Goal: Transaction & Acquisition: Purchase product/service

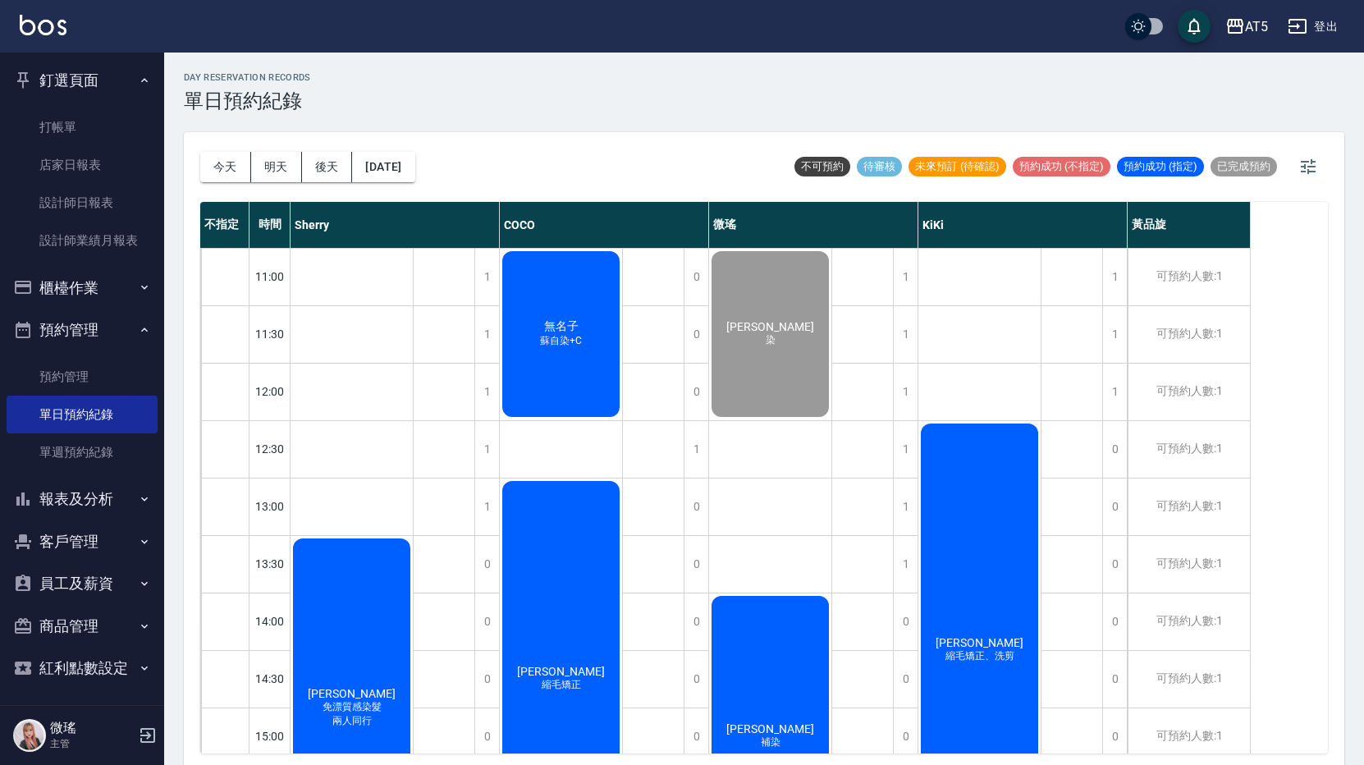
scroll to position [410, 0]
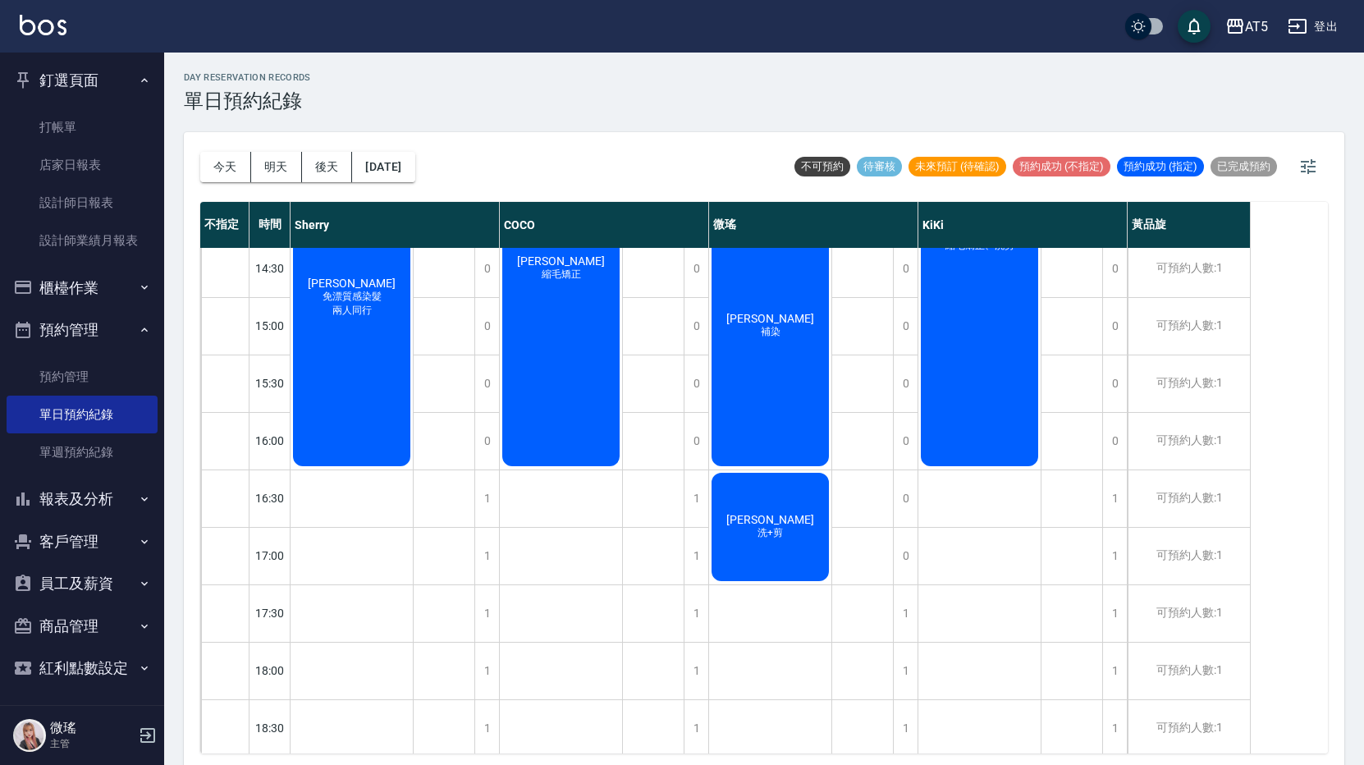
click at [778, 346] on div "[PERSON_NAME]染" at bounding box center [770, 326] width 122 height 286
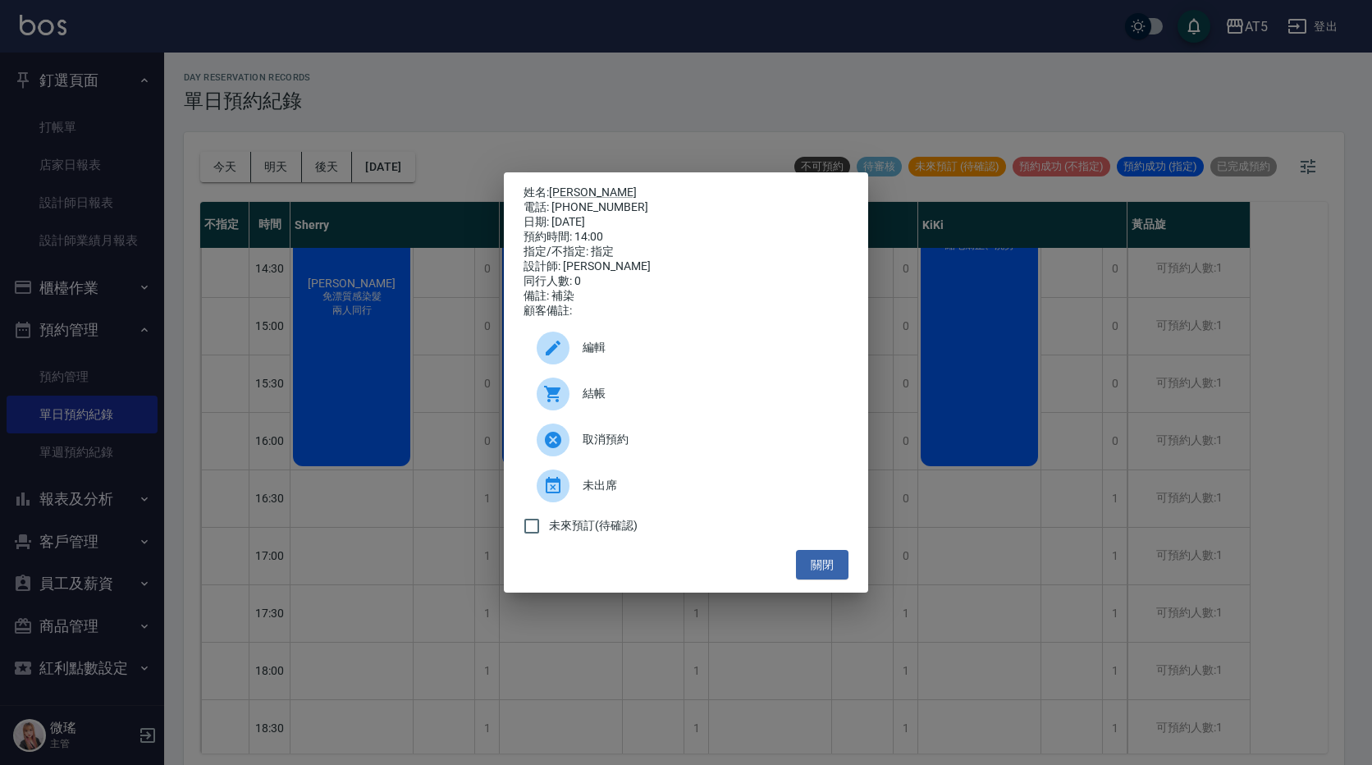
click at [642, 417] on div "結帳" at bounding box center [685, 394] width 325 height 46
drag, startPoint x: 835, startPoint y: 572, endPoint x: 816, endPoint y: 523, distance: 52.3
click at [836, 571] on button "關閉" at bounding box center [822, 565] width 53 height 30
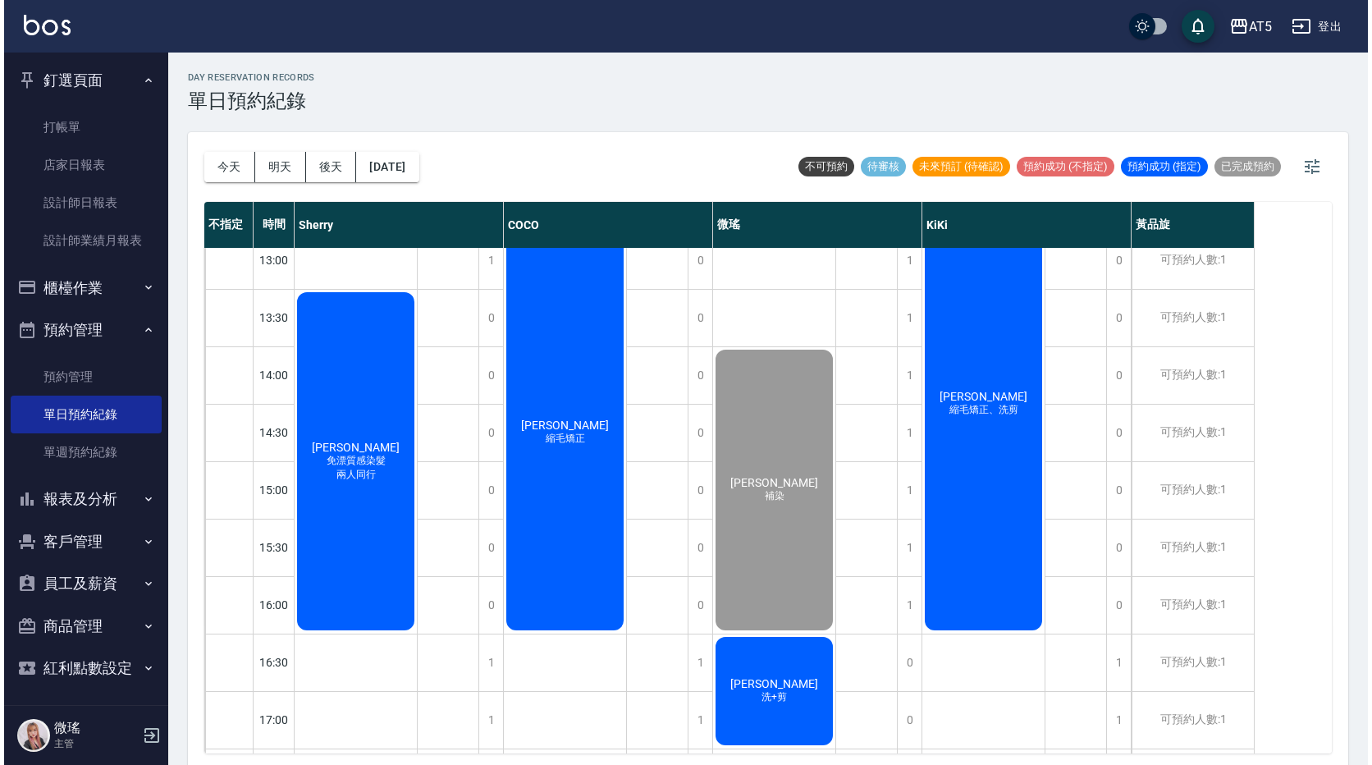
scroll to position [4, 0]
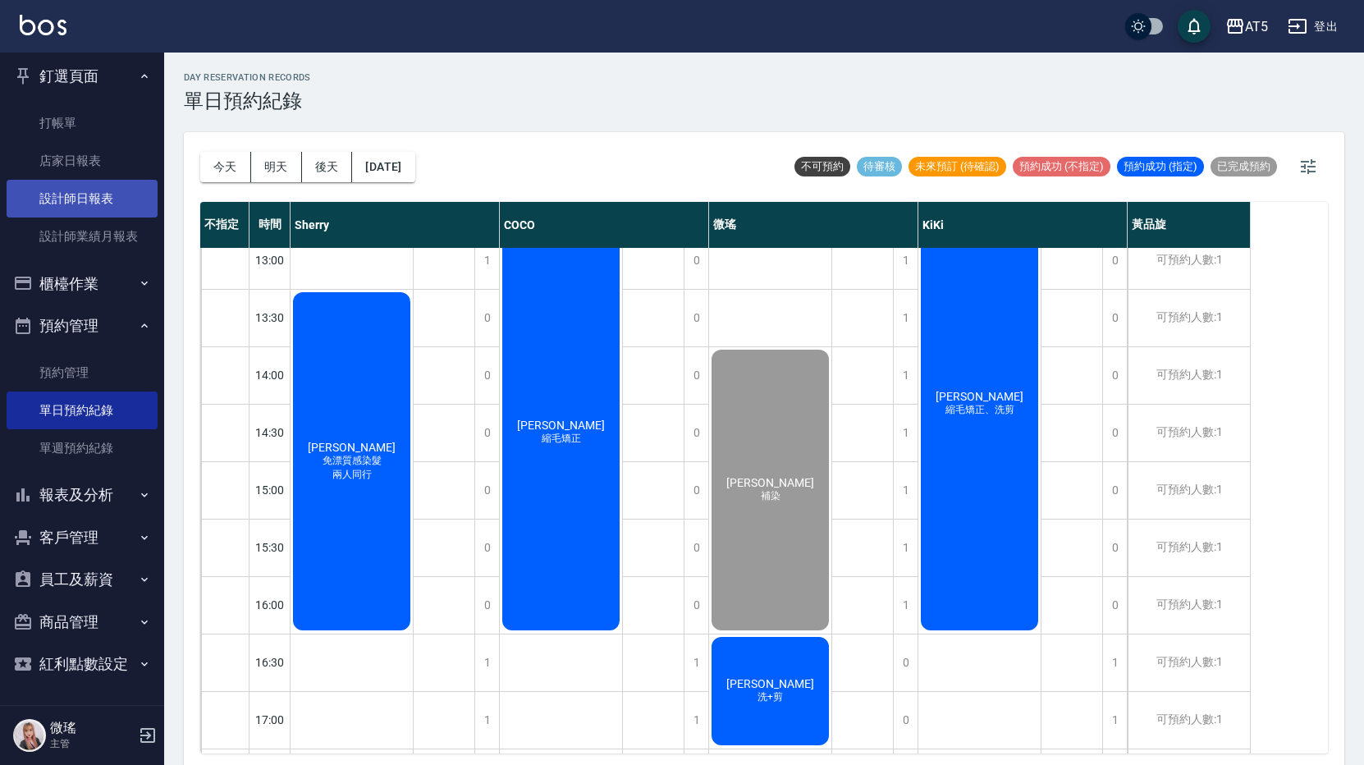
click at [103, 199] on link "設計師日報表" at bounding box center [82, 199] width 151 height 38
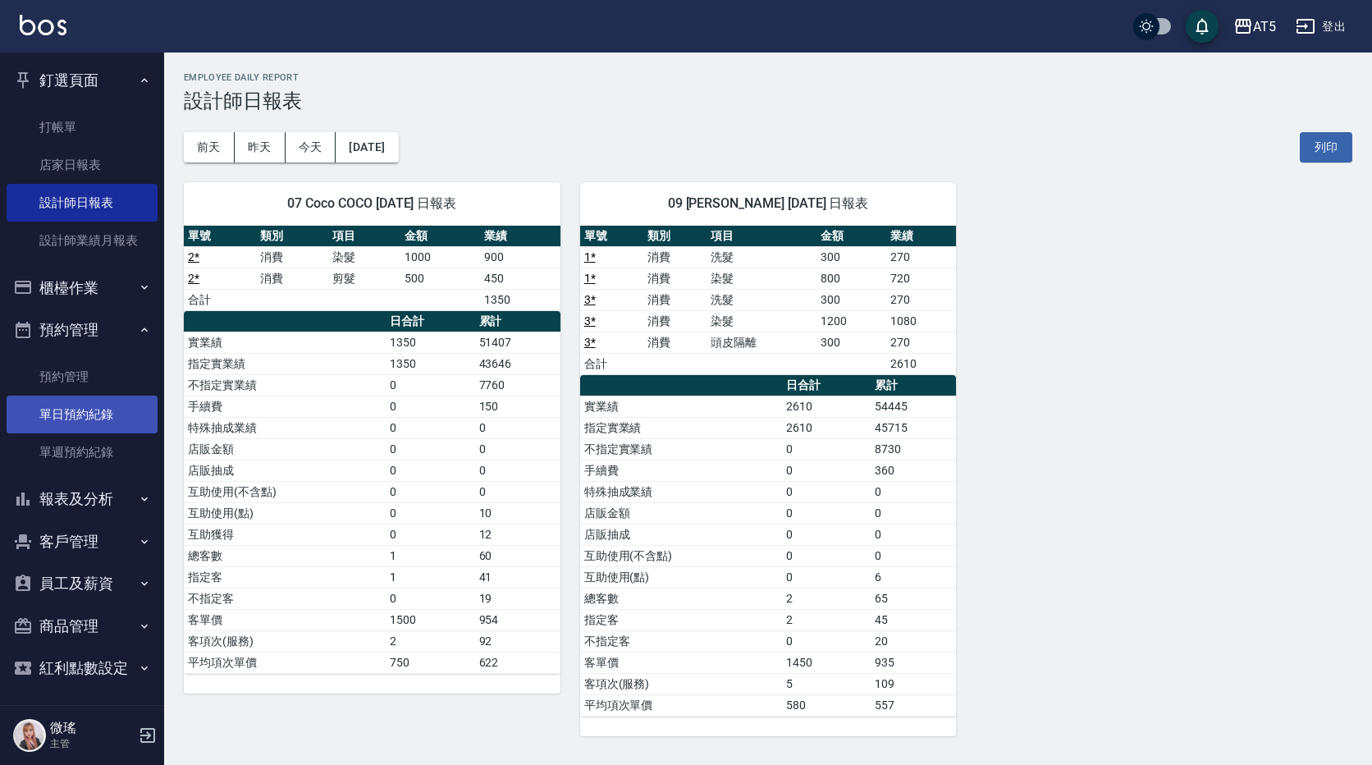
drag, startPoint x: 105, startPoint y: 420, endPoint x: 122, endPoint y: 405, distance: 23.2
click at [106, 420] on link "單日預約紀錄" at bounding box center [82, 414] width 151 height 38
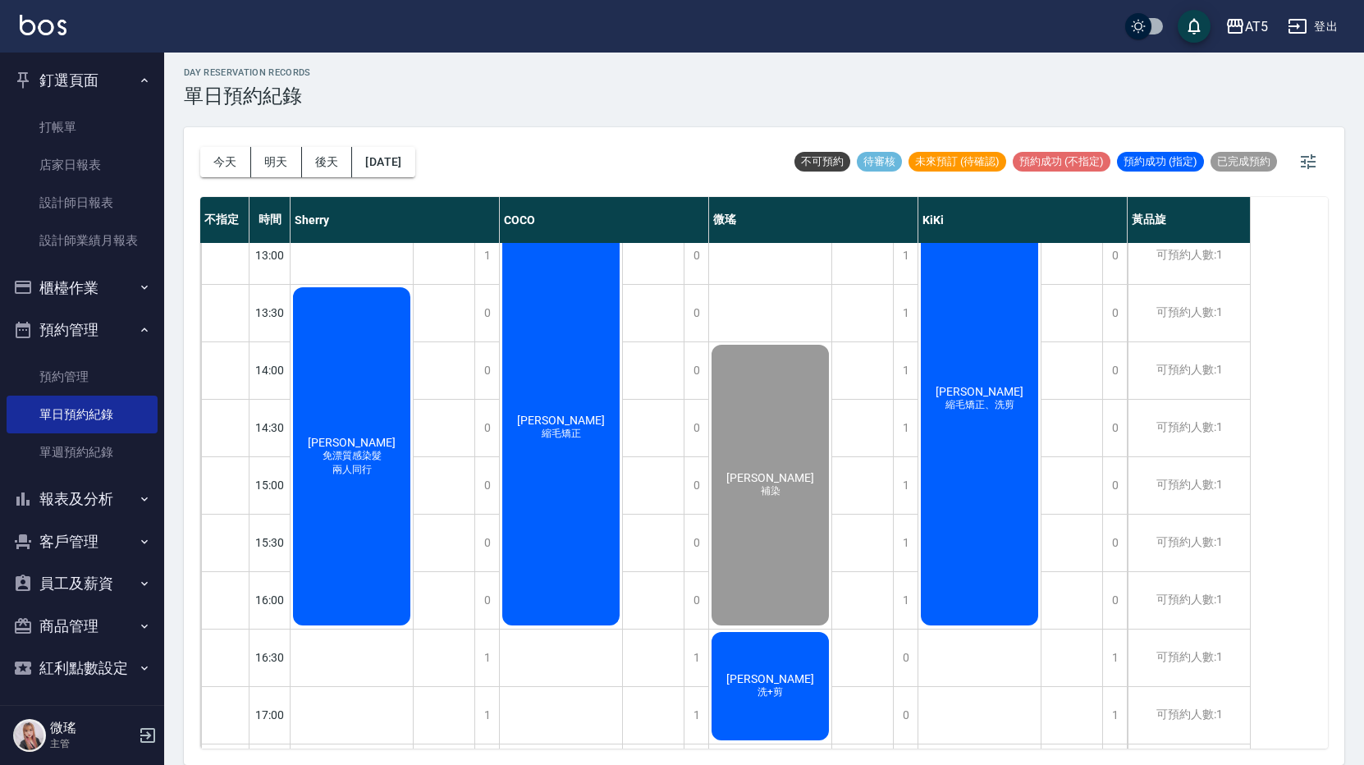
scroll to position [542, 0]
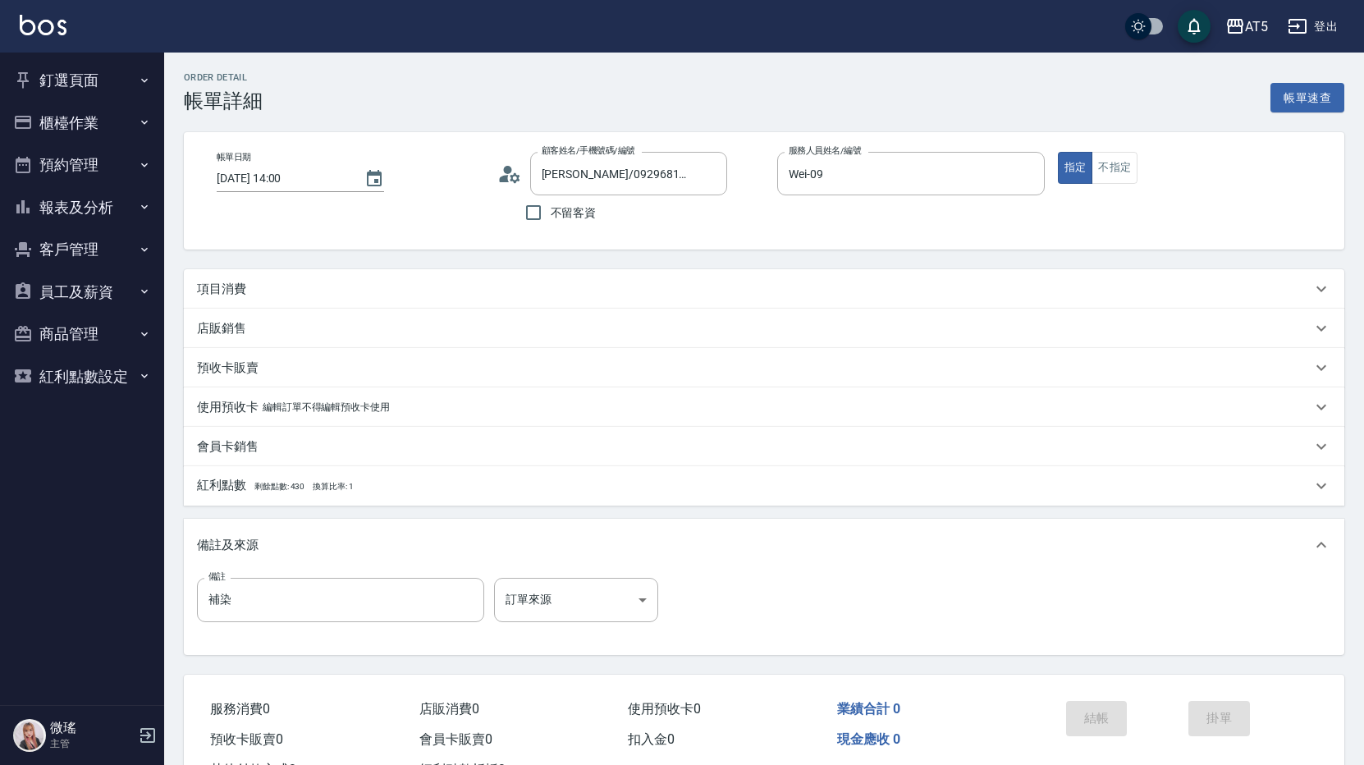
click at [236, 285] on p "項目消費" at bounding box center [221, 289] width 49 height 17
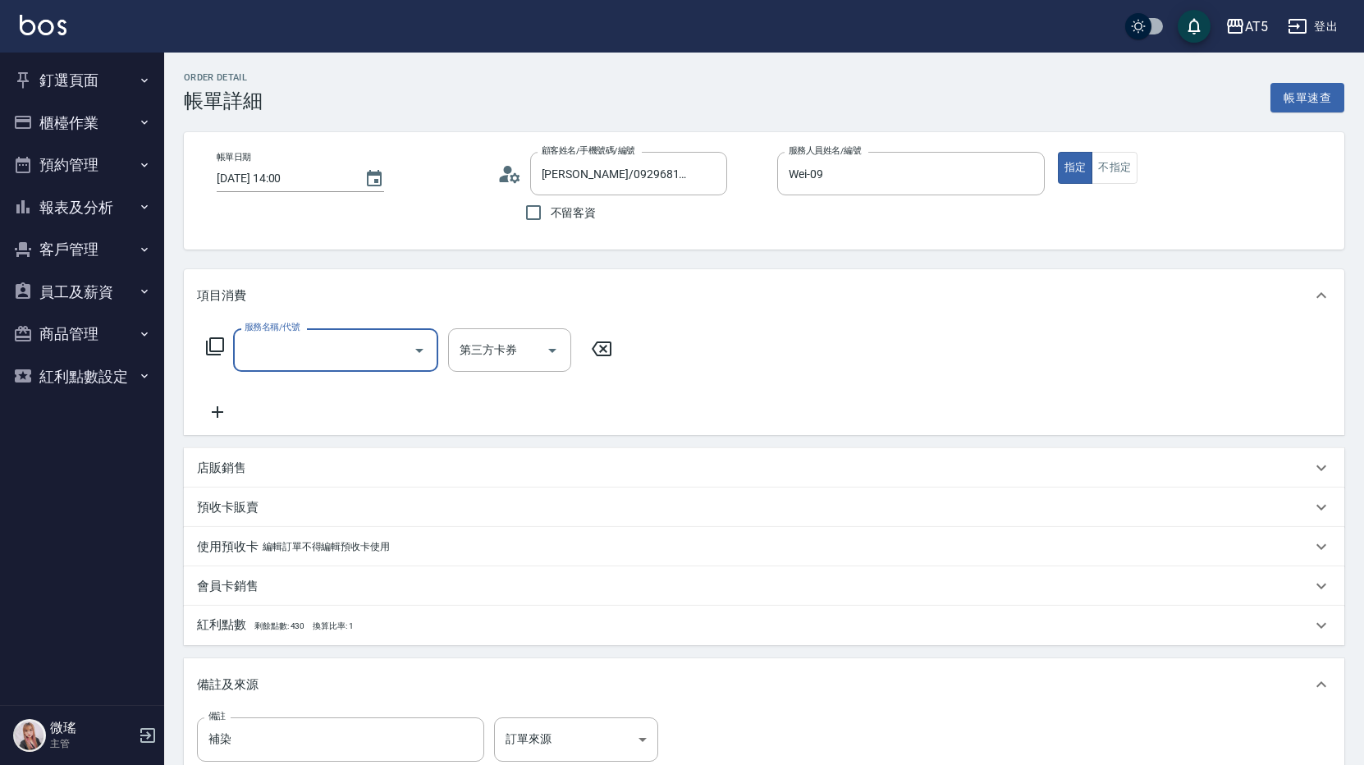
click at [263, 352] on input "服務名稱/代號" at bounding box center [323, 350] width 166 height 29
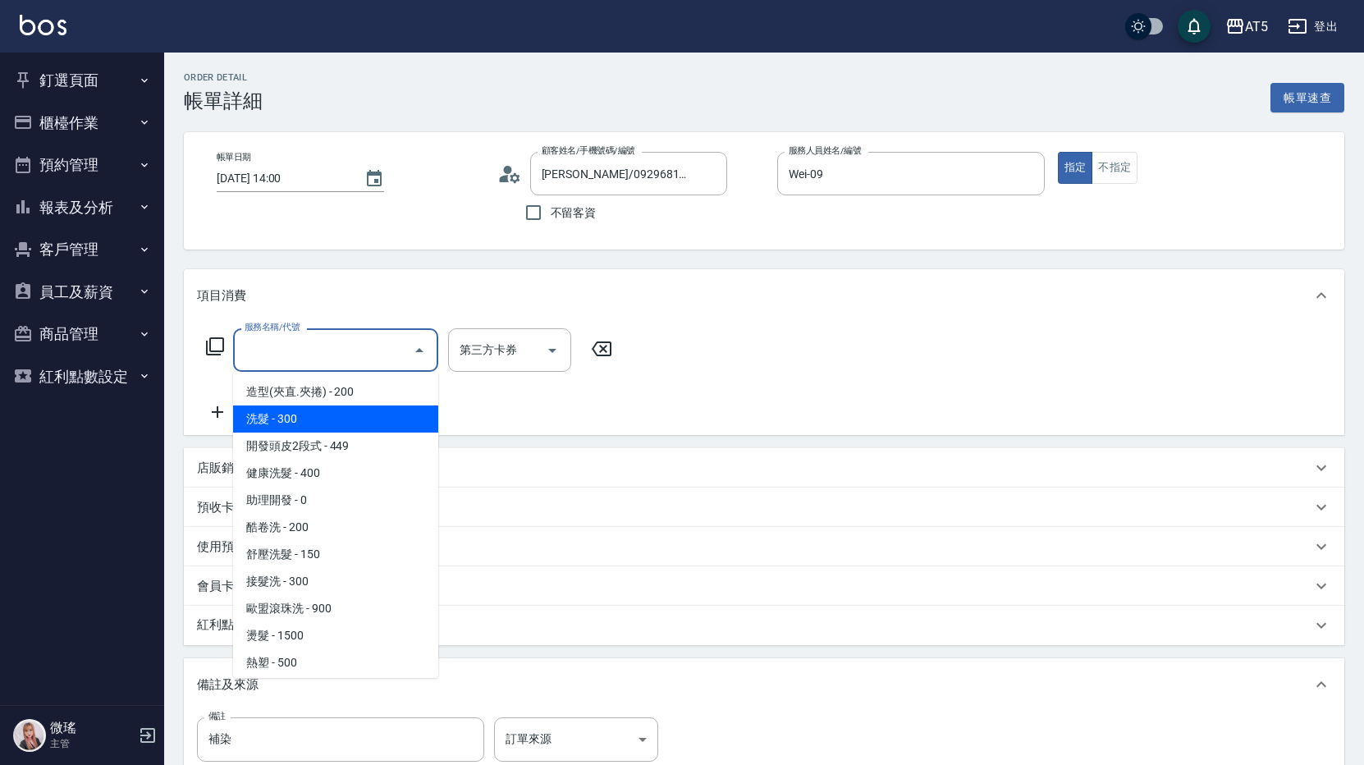
click at [284, 412] on span "洗髮 - 300" at bounding box center [335, 418] width 205 height 27
type input "洗髮(201)"
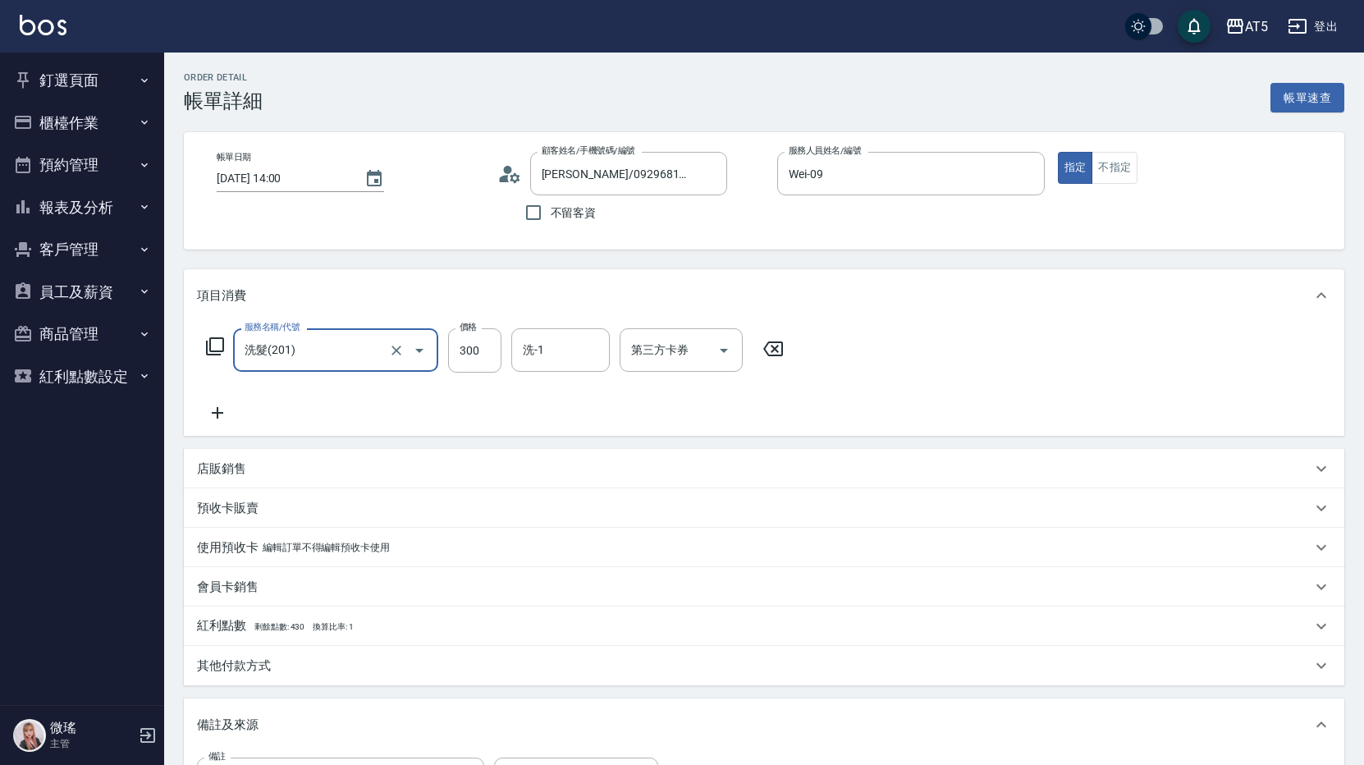
click at [221, 405] on icon at bounding box center [217, 413] width 41 height 20
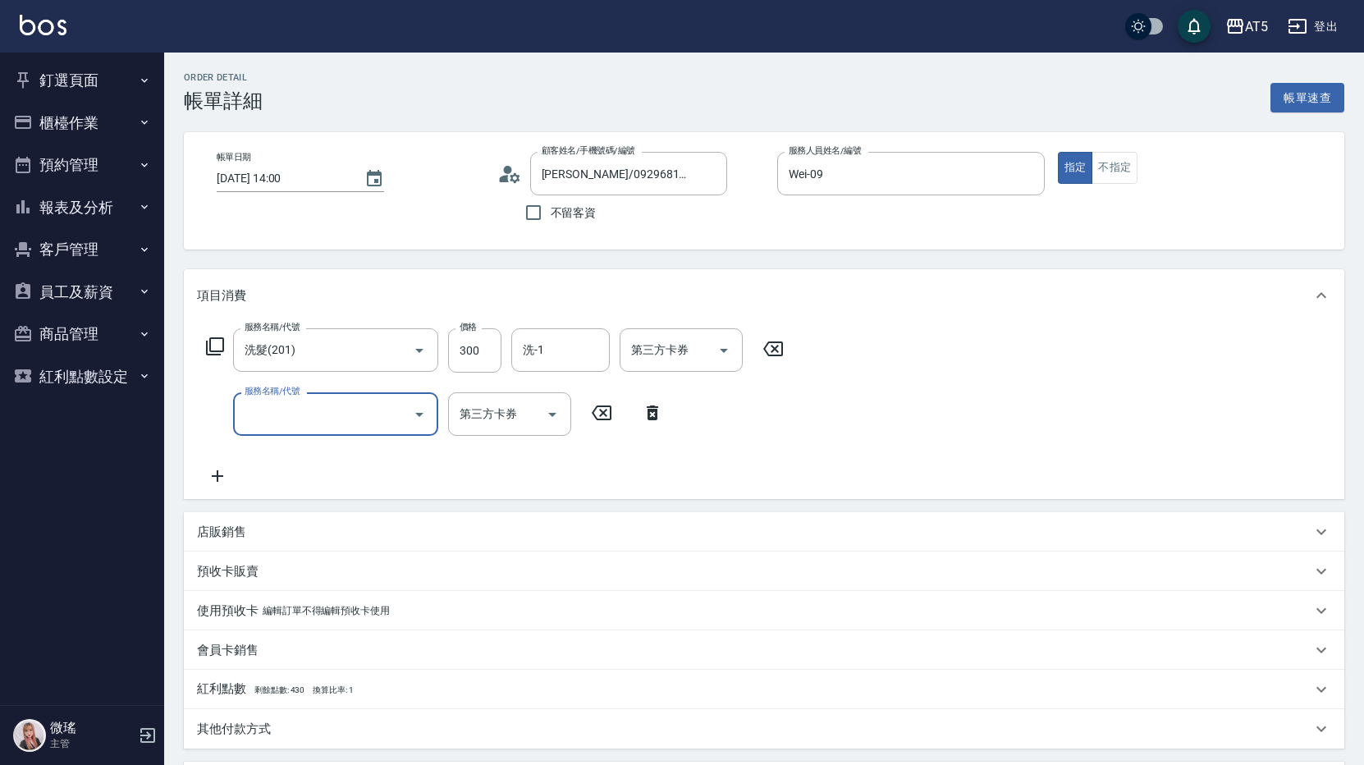
click at [301, 423] on input "服務名稱/代號" at bounding box center [323, 414] width 166 height 29
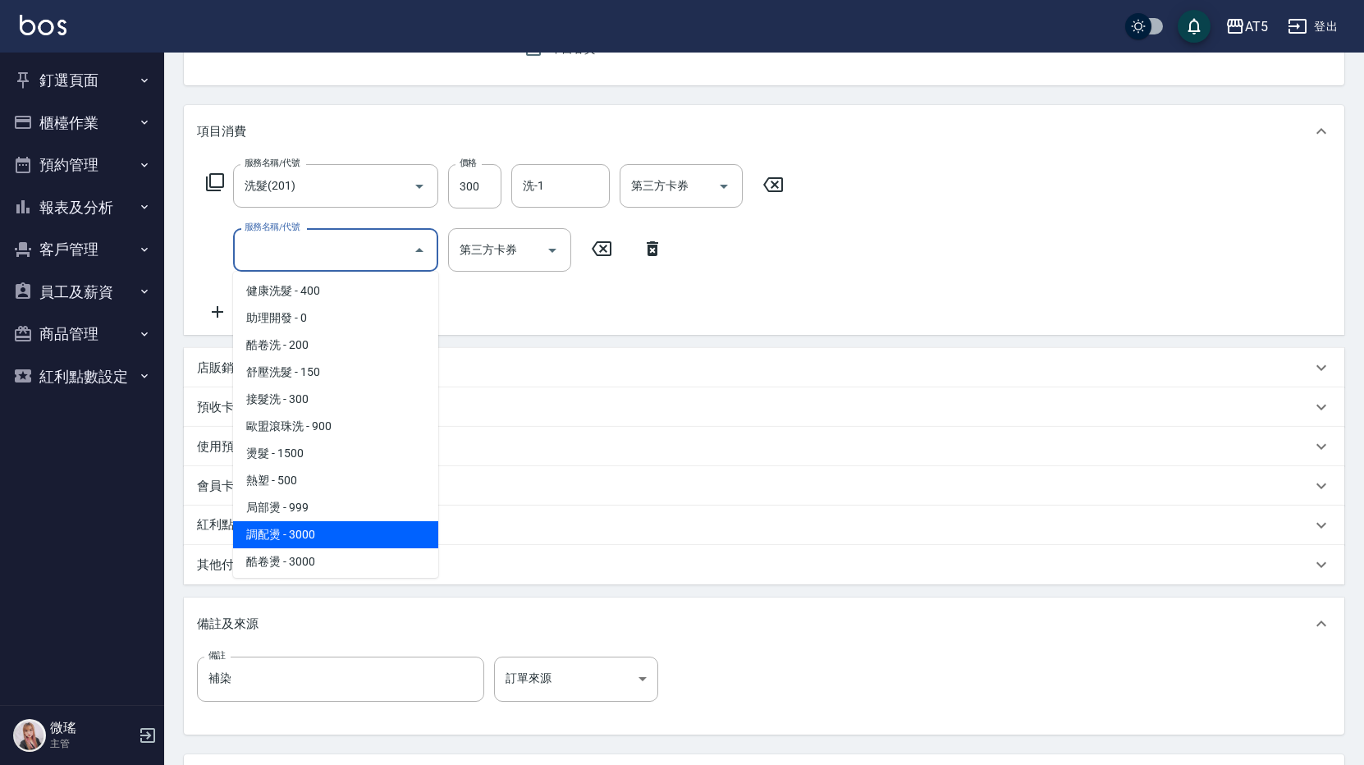
scroll to position [328, 0]
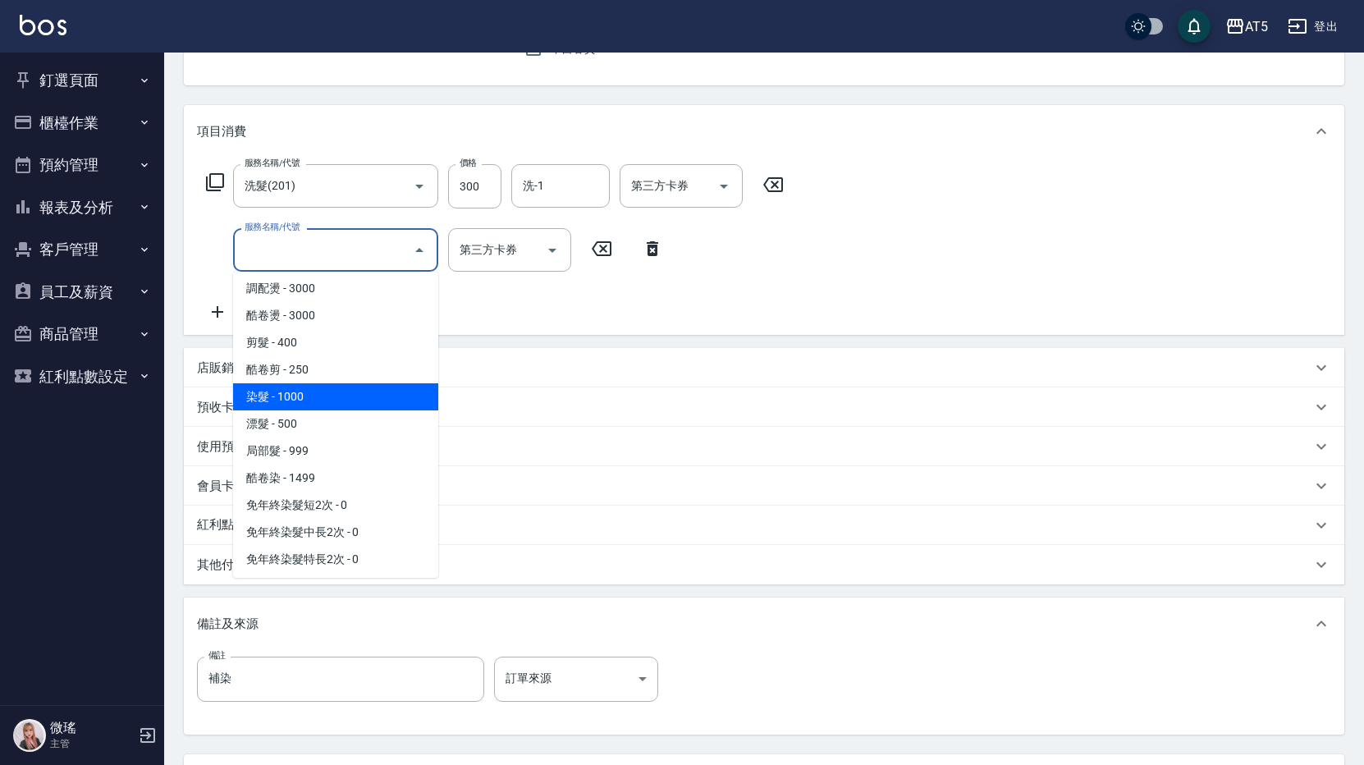
click at [303, 407] on span "染髮 - 1000" at bounding box center [335, 396] width 205 height 27
type input "130"
type input "染髮(501)"
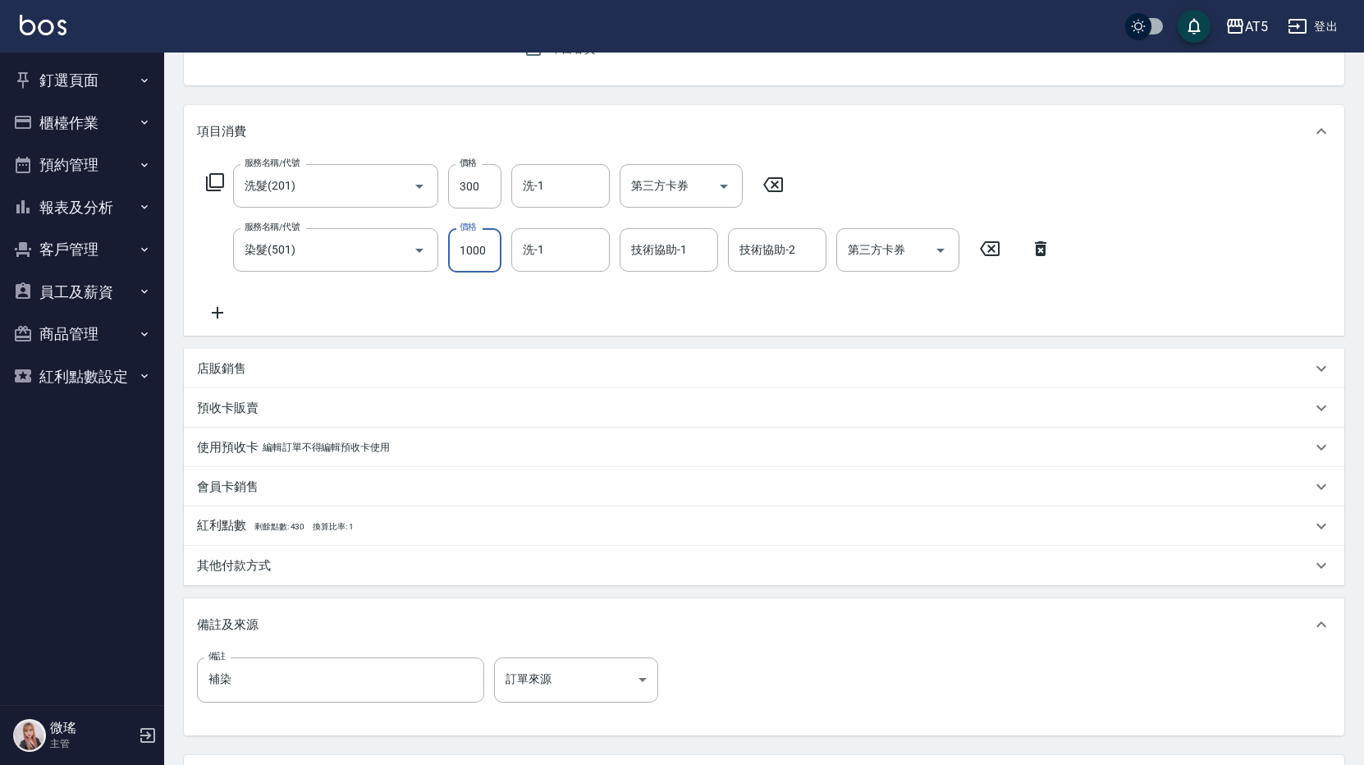
type input "1"
type input "30"
type input "120"
type input "40"
type input "1200"
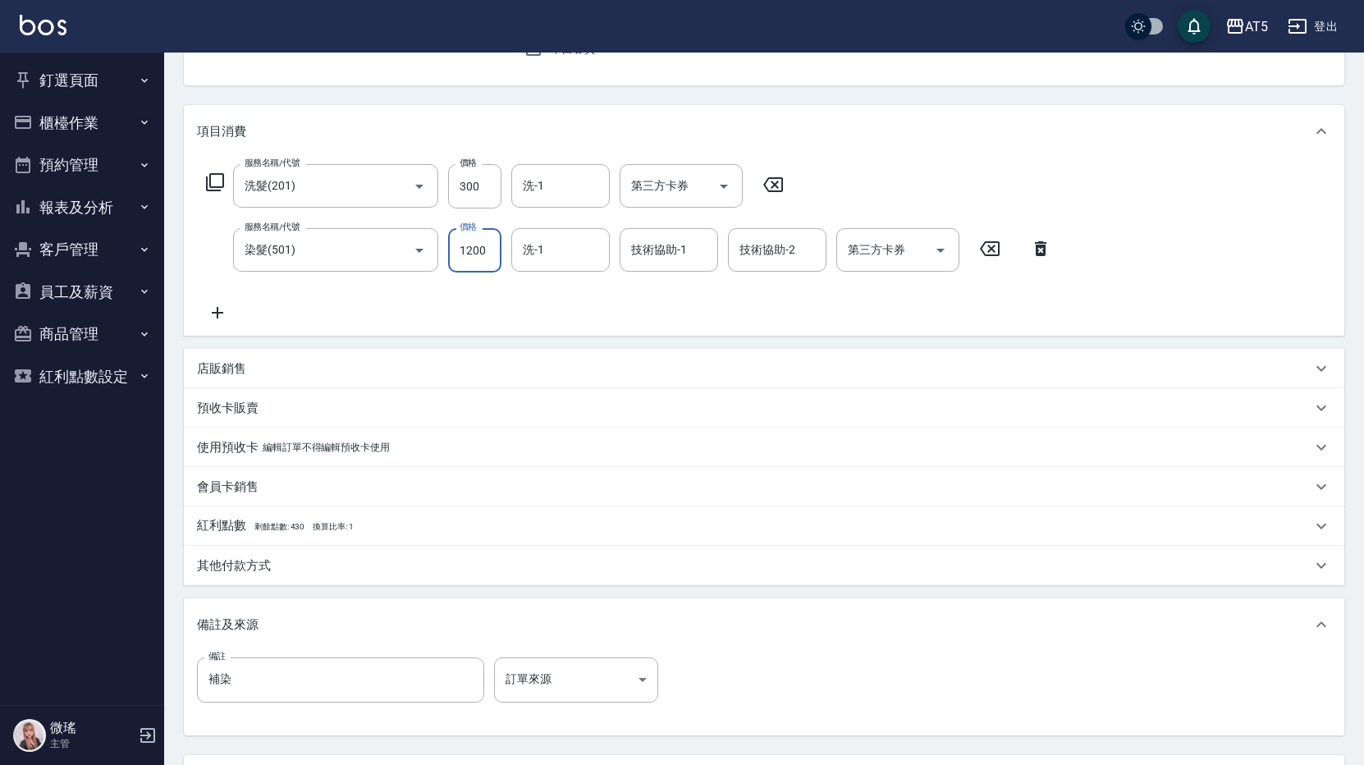
type input "150"
type input "1200"
click at [359, 258] on input "染髮(501)" at bounding box center [312, 249] width 144 height 29
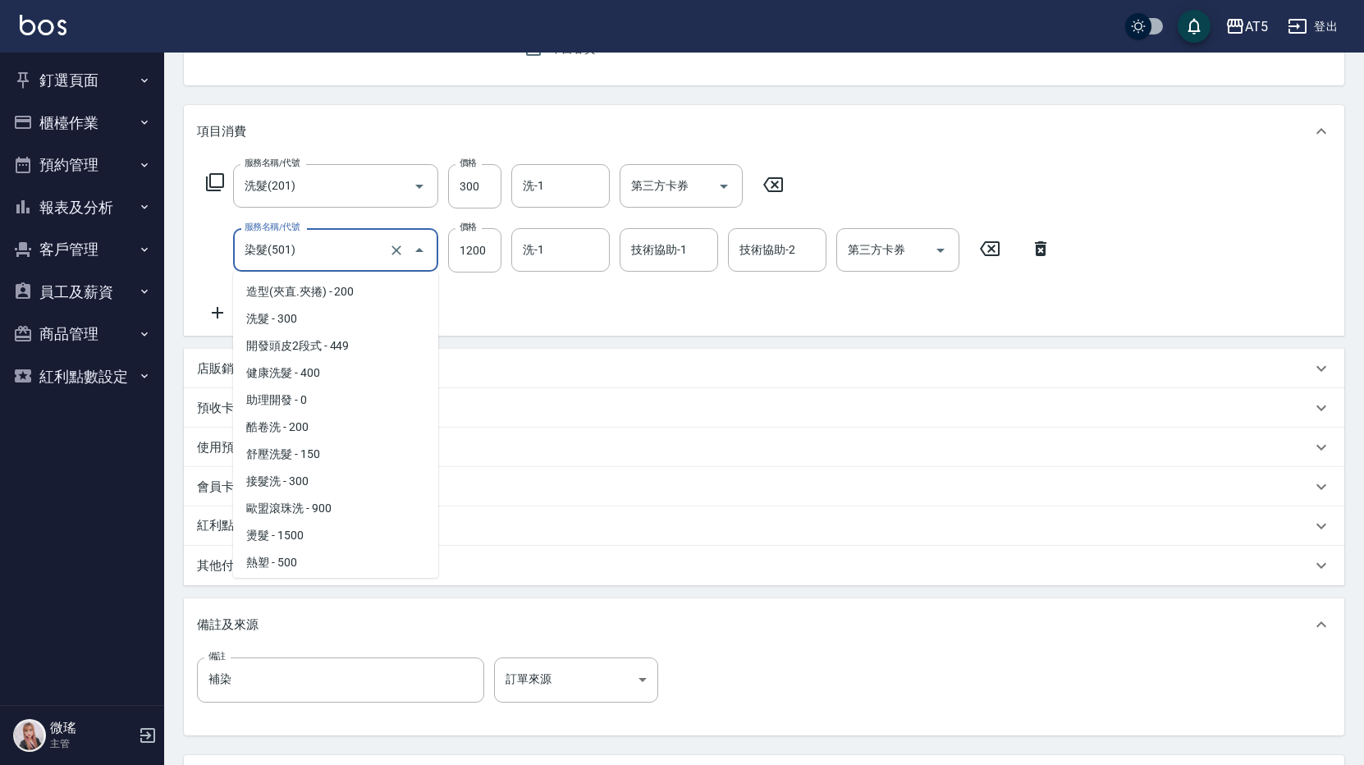
scroll to position [161, 0]
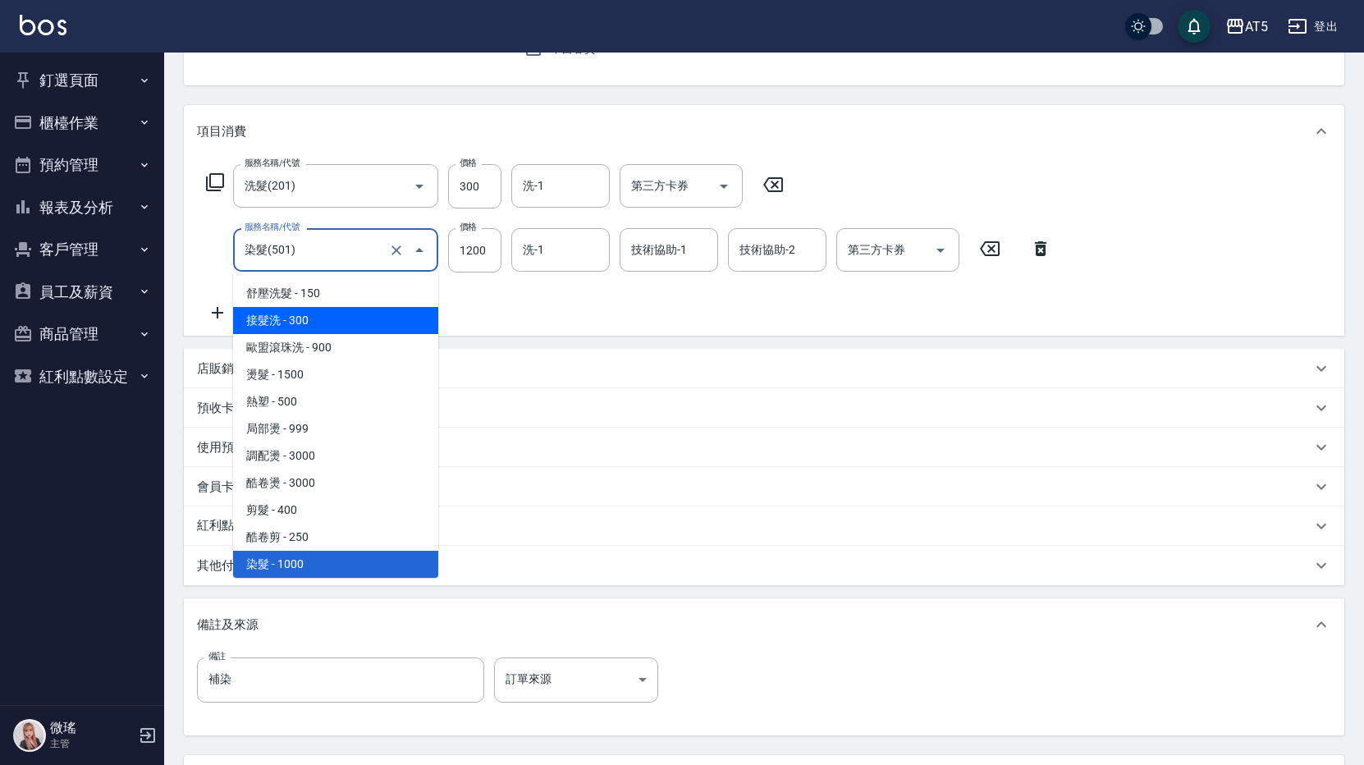
click at [165, 311] on div "Order detail 帳單詳細 帳單速查 帳單日期 [DATE] 14:00 顧客姓名/手機號碼/編號 [PERSON_NAME]/0929681988/…" at bounding box center [764, 396] width 1200 height 1017
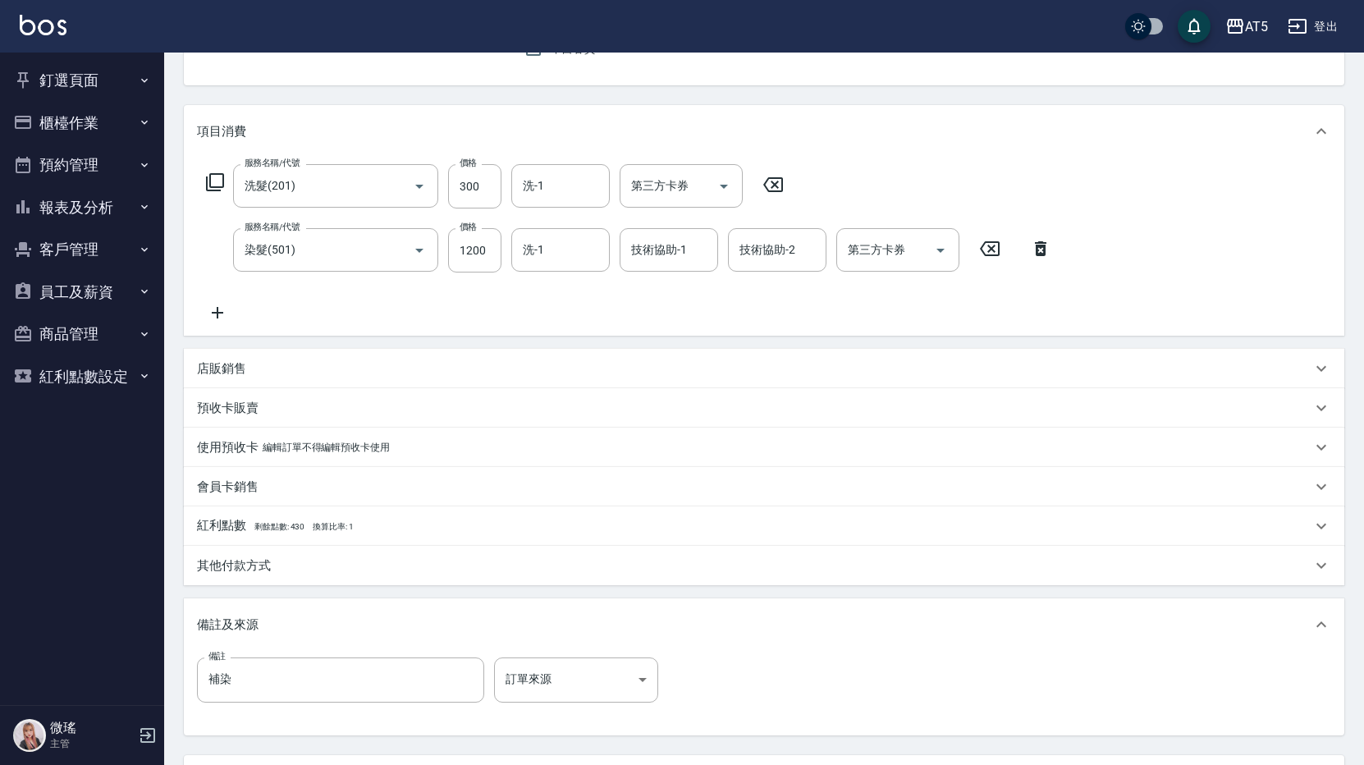
click at [216, 313] on icon at bounding box center [217, 312] width 11 height 11
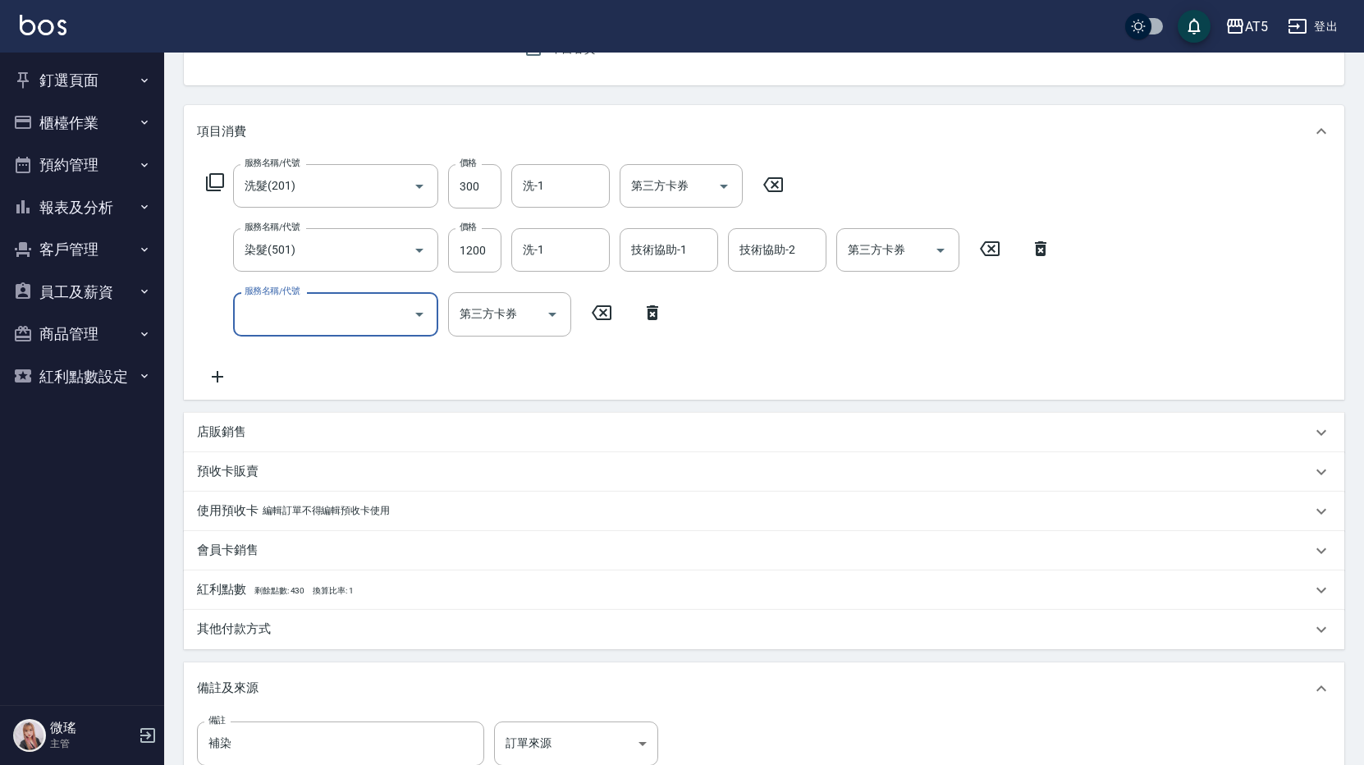
click at [295, 315] on input "服務名稱/代號" at bounding box center [323, 313] width 166 height 29
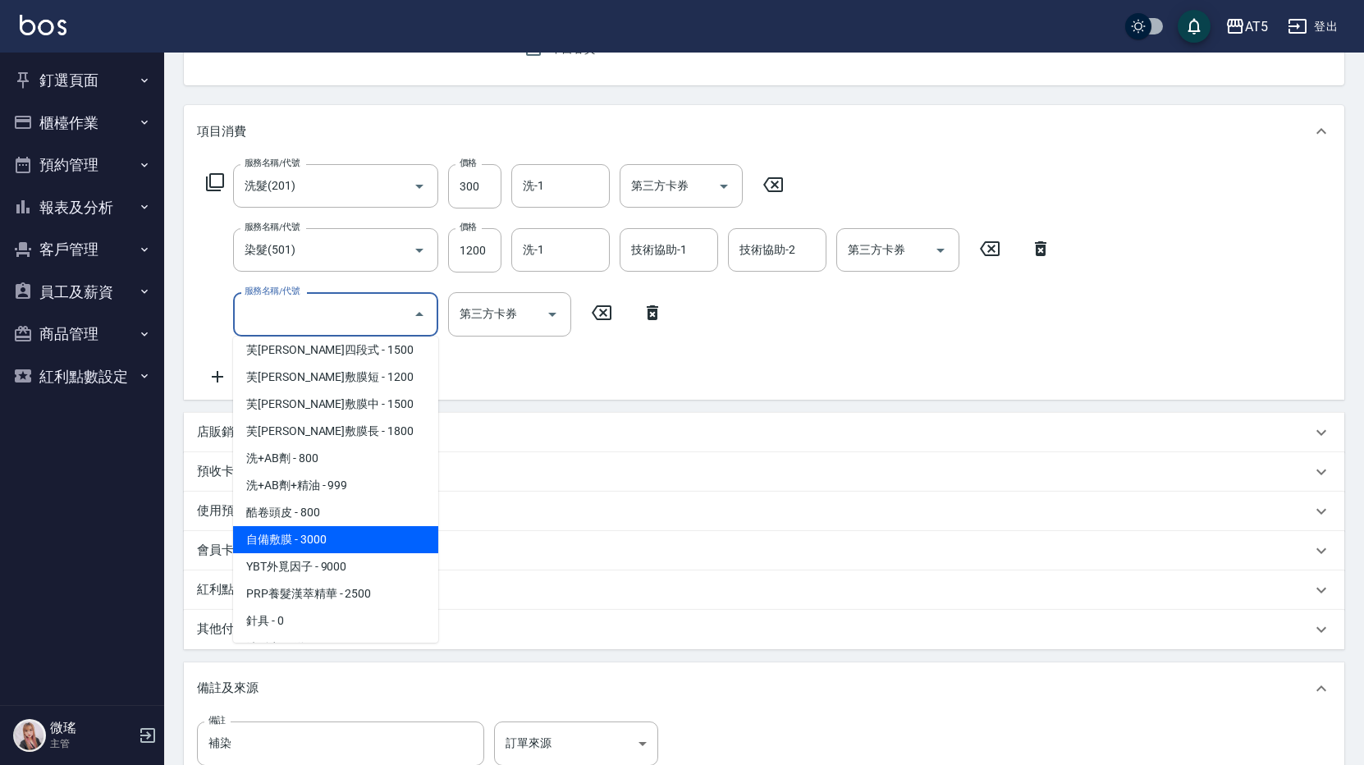
scroll to position [3282, 0]
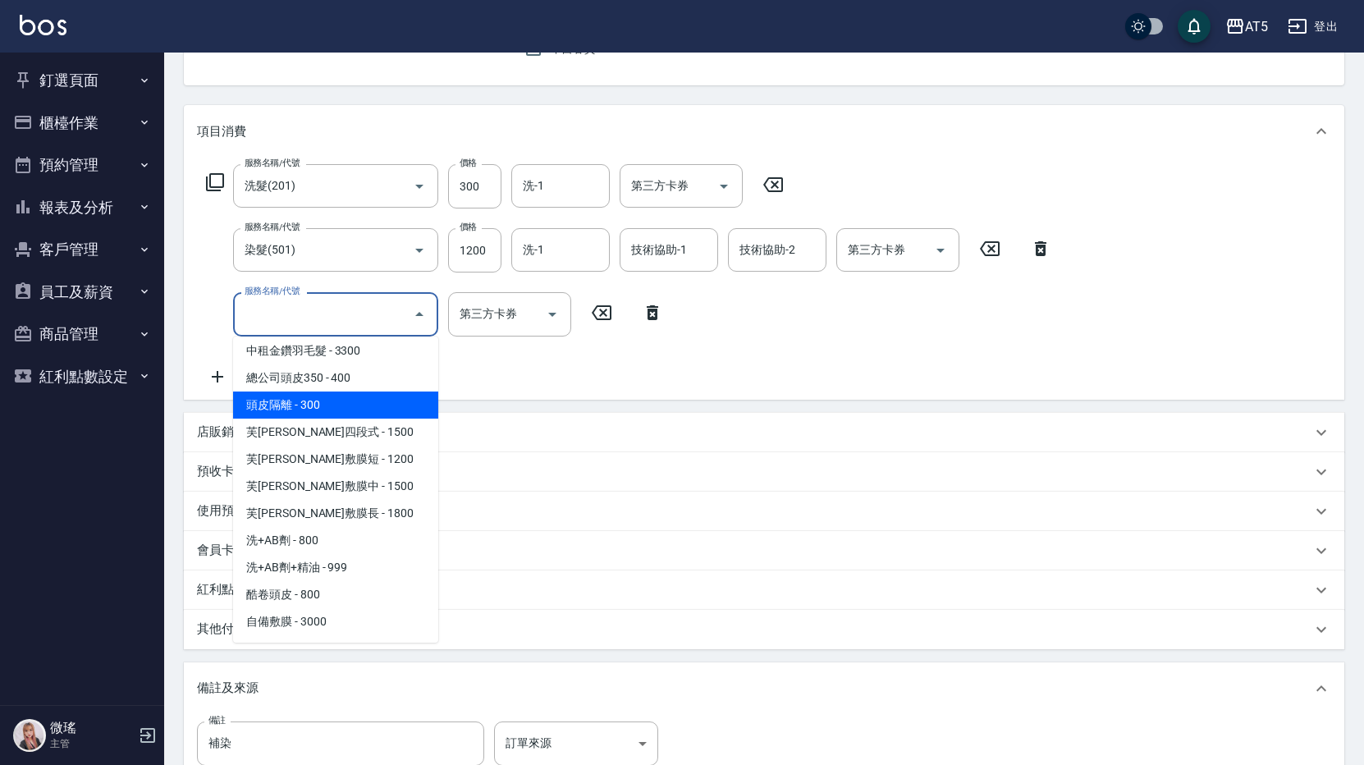
click at [295, 400] on span "頭皮隔離 - 300" at bounding box center [335, 404] width 205 height 27
type input "180"
type input "頭皮隔離(1002)"
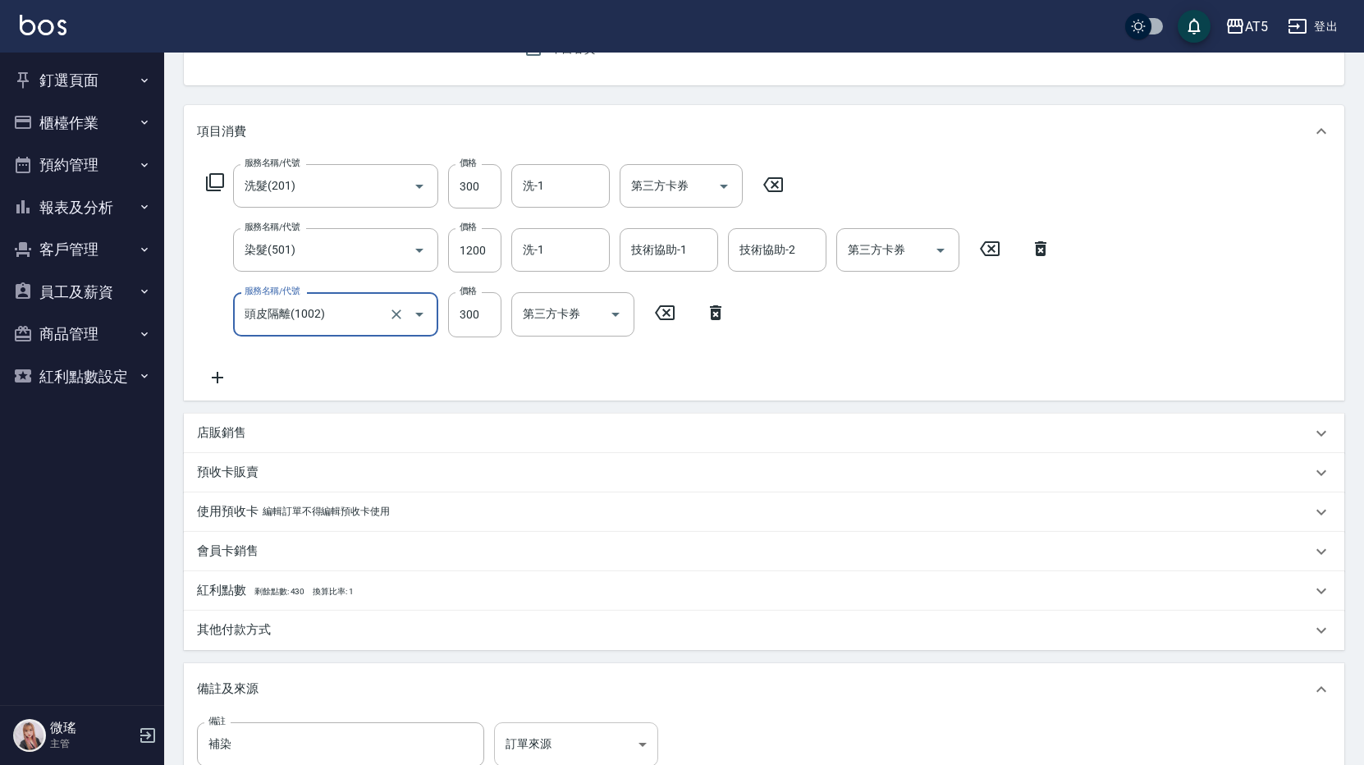
scroll to position [376, 0]
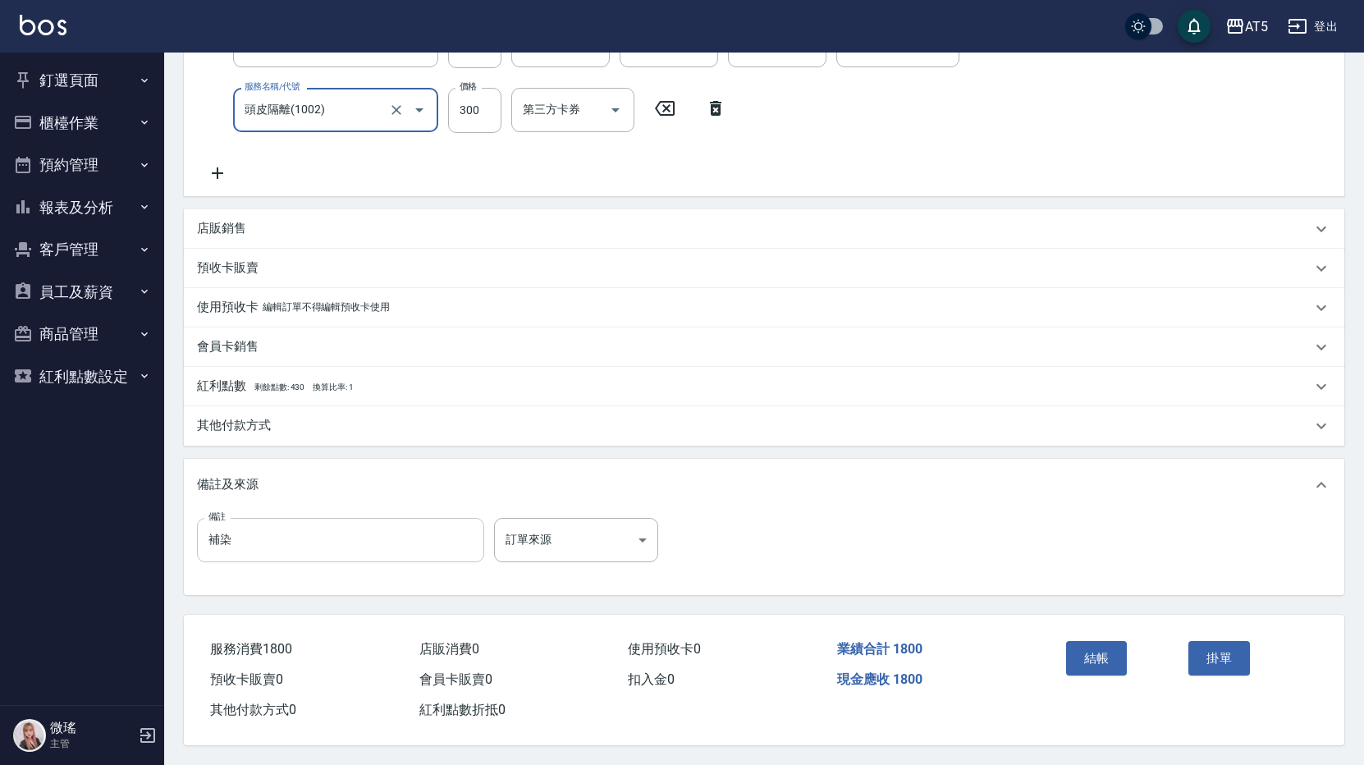
click at [253, 533] on input "補染" at bounding box center [340, 540] width 287 height 44
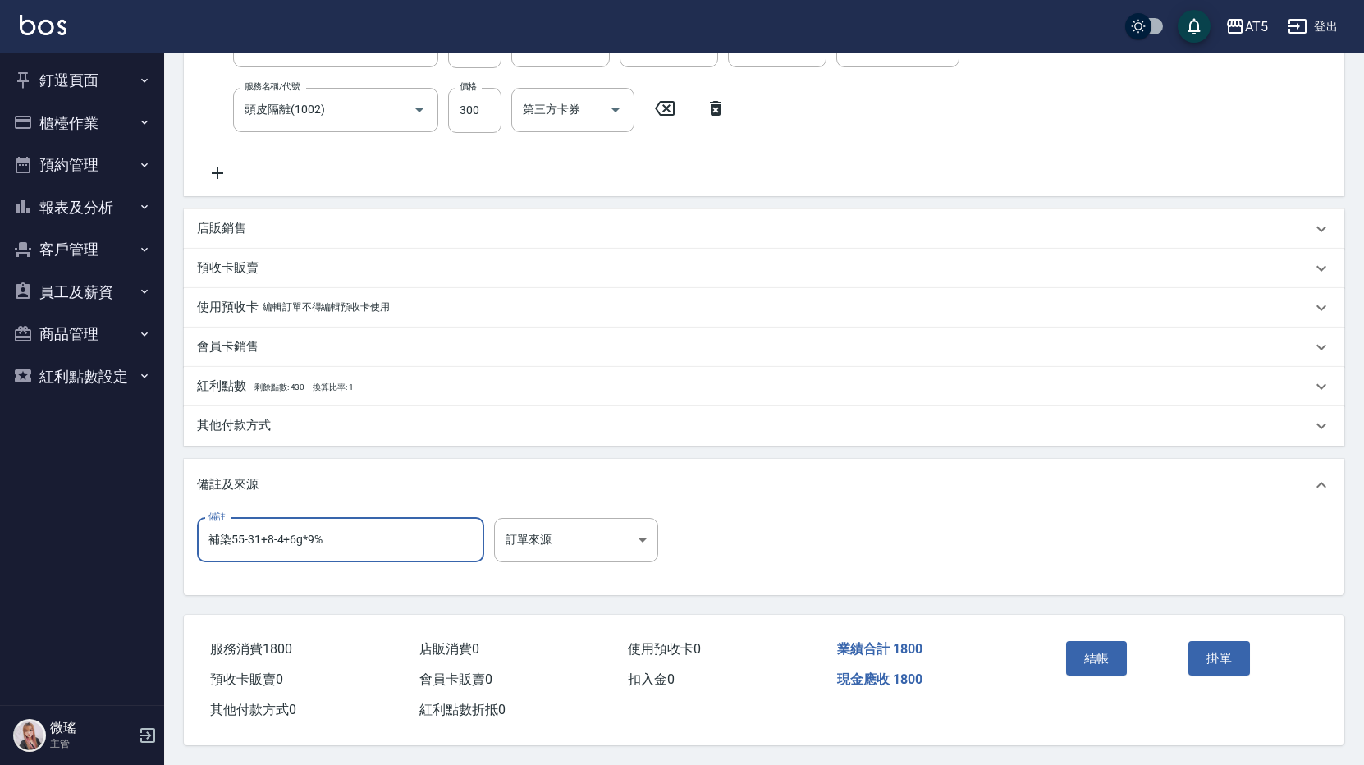
click at [304, 528] on input "補染55-31+8-4+6g*9%" at bounding box center [340, 540] width 287 height 44
click at [305, 534] on input "補染55-31+8-4+6g*9%" at bounding box center [340, 540] width 287 height 44
click at [368, 524] on input "補染55-31+8-4+6g*9%" at bounding box center [340, 540] width 287 height 44
click at [300, 533] on input "補染55-31+8-4+6g*9%" at bounding box center [340, 540] width 287 height 44
click at [370, 531] on input "補染55-31+8-4+6G*9%" at bounding box center [340, 540] width 287 height 44
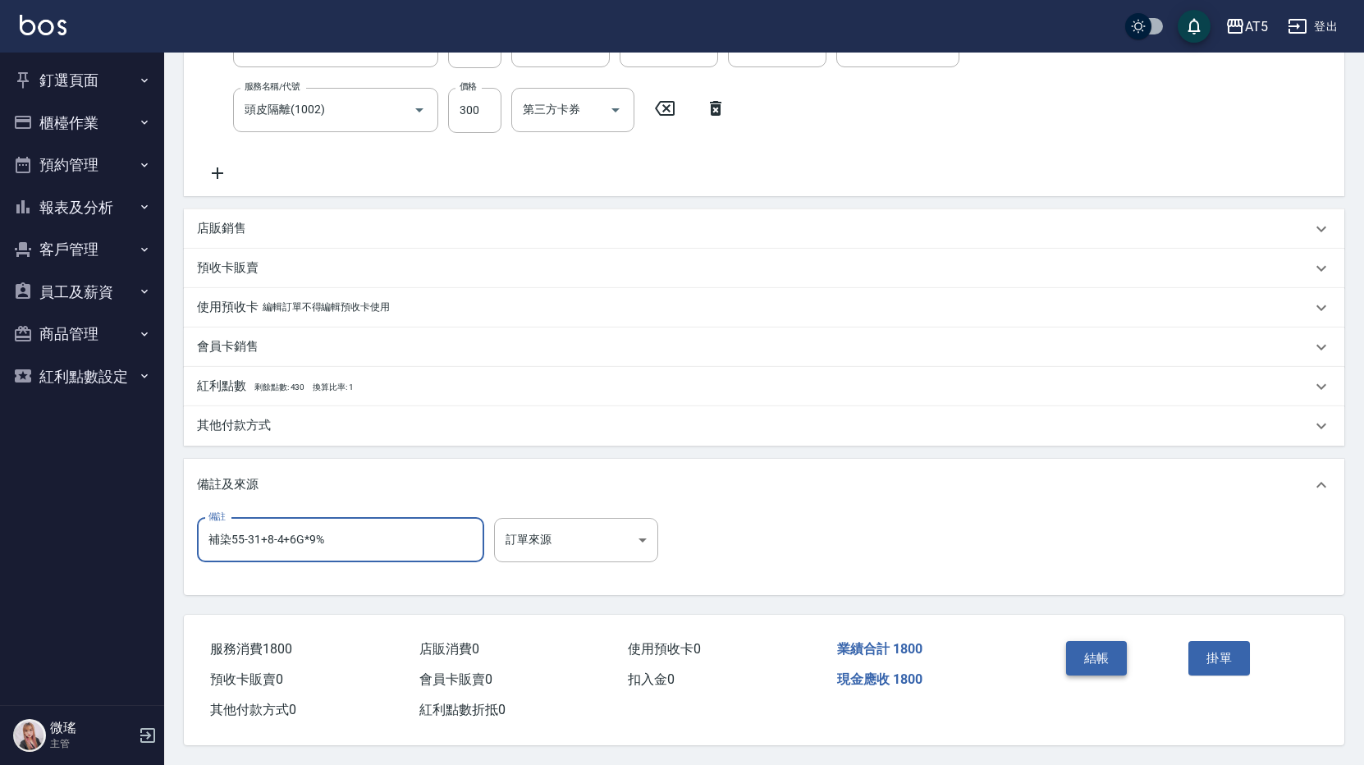
type input "補染55-31+8-4+6G*9%"
click at [1081, 641] on button "結帳" at bounding box center [1097, 658] width 62 height 34
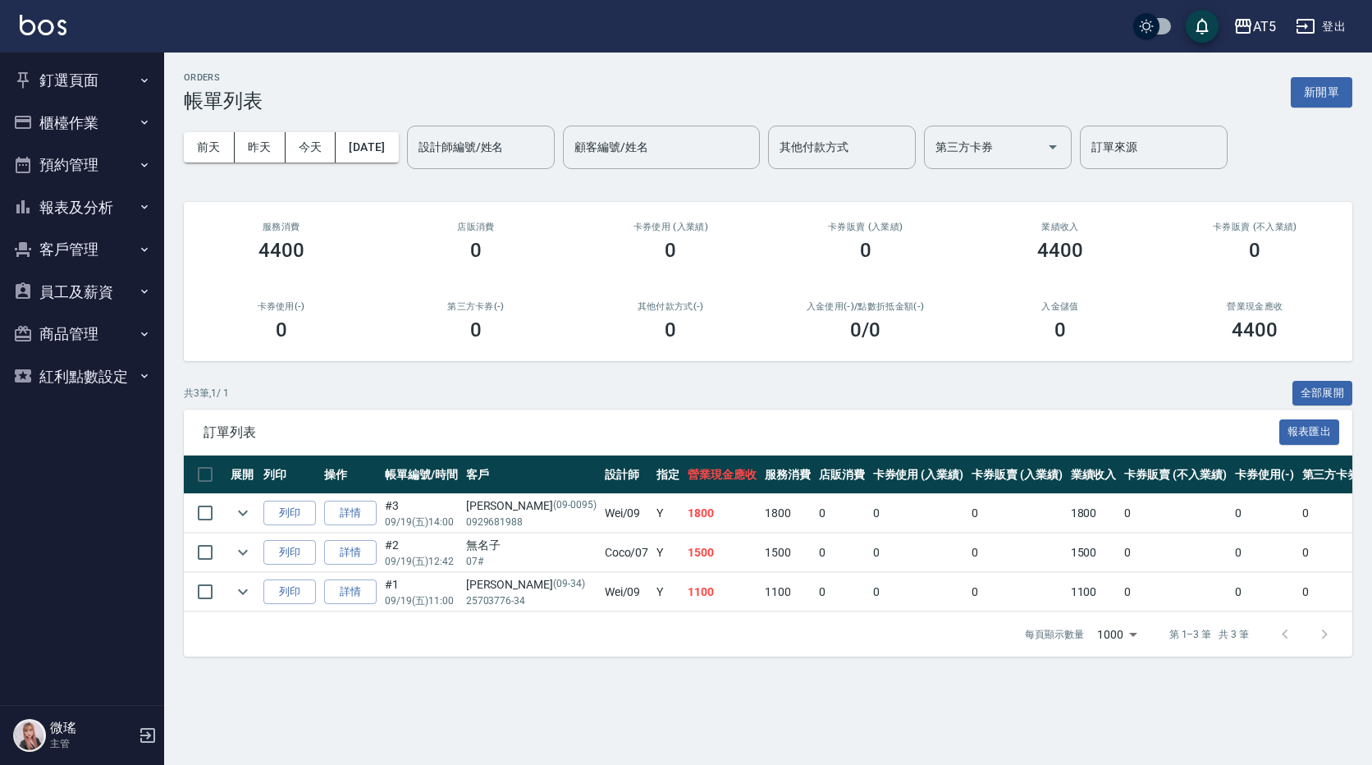
click at [65, 79] on button "釘選頁面" at bounding box center [82, 80] width 151 height 43
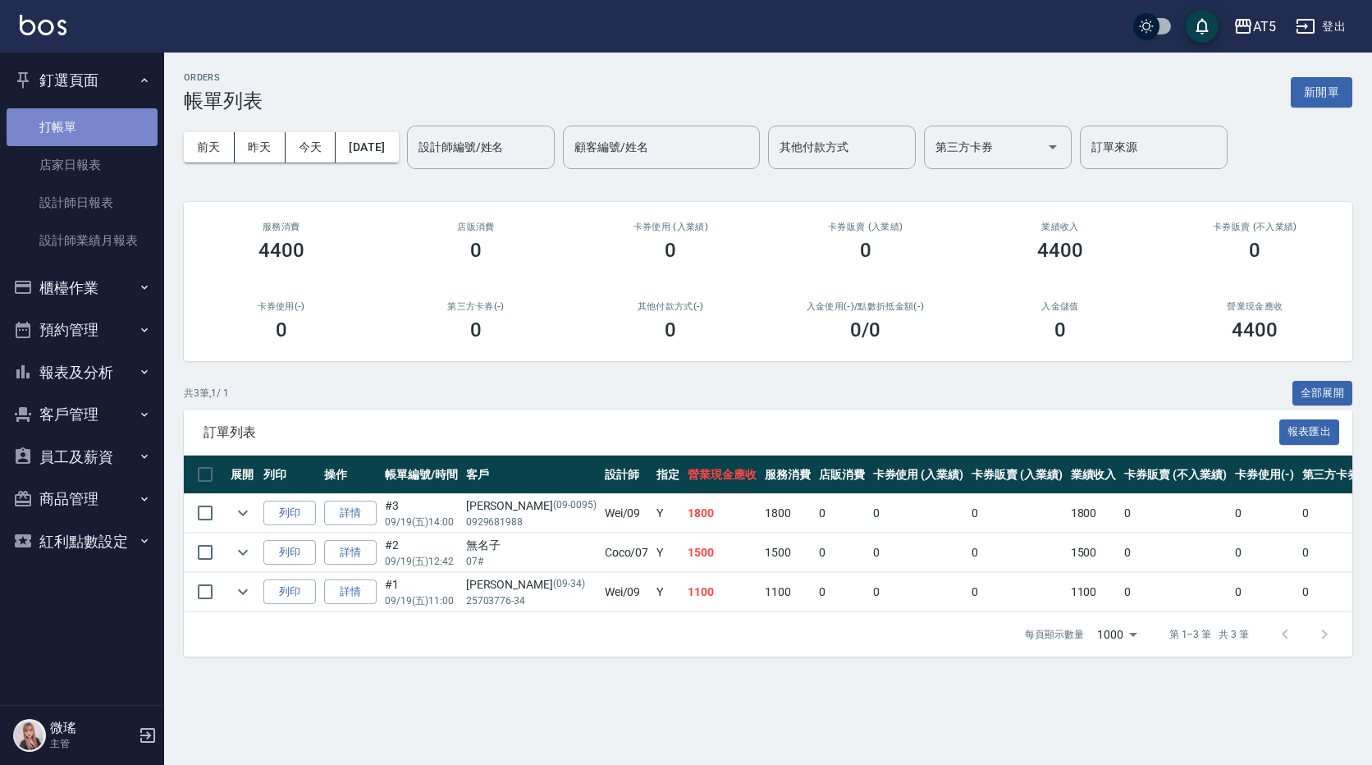
click at [91, 126] on link "打帳單" at bounding box center [82, 127] width 151 height 38
